Goal: Find specific page/section: Find specific page/section

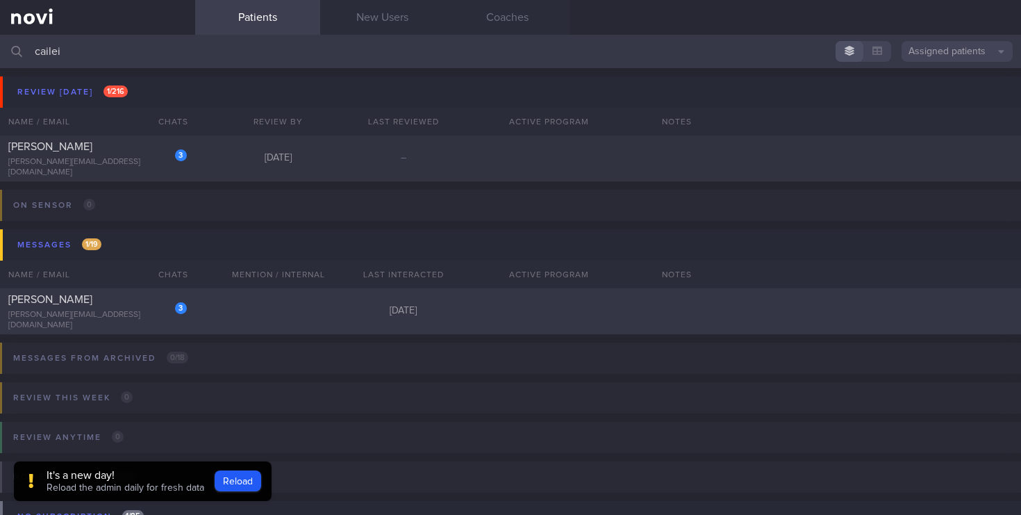
click at [127, 325] on div "3 CAILEI ZHANG derek@sum.vc 4 days ago" at bounding box center [510, 311] width 1021 height 46
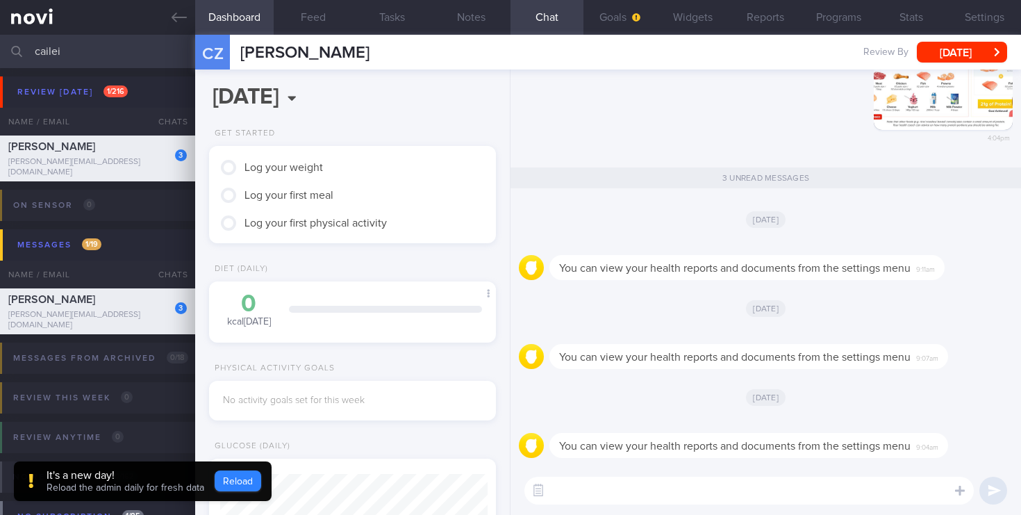
click at [233, 474] on button "Reload" at bounding box center [238, 480] width 47 height 21
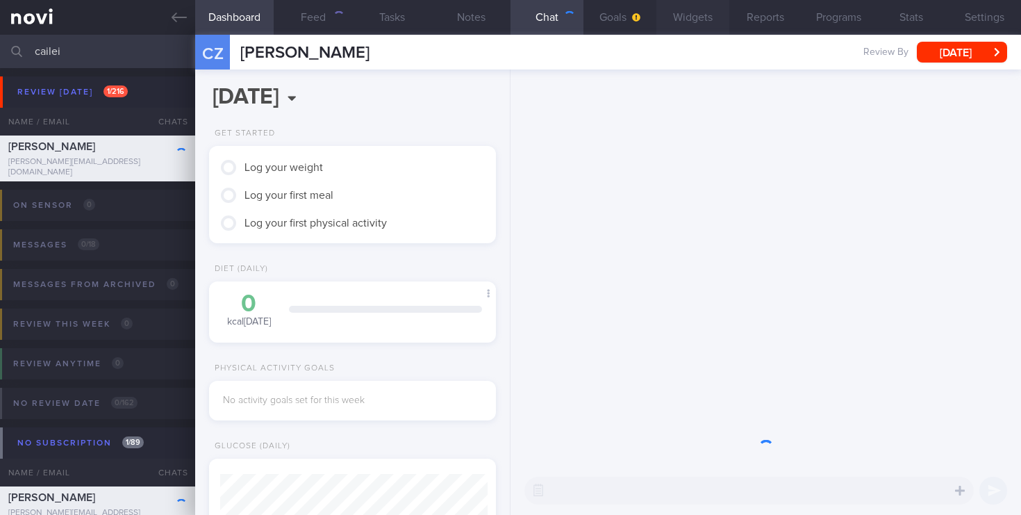
scroll to position [133, 267]
